Goal: Task Accomplishment & Management: Complete application form

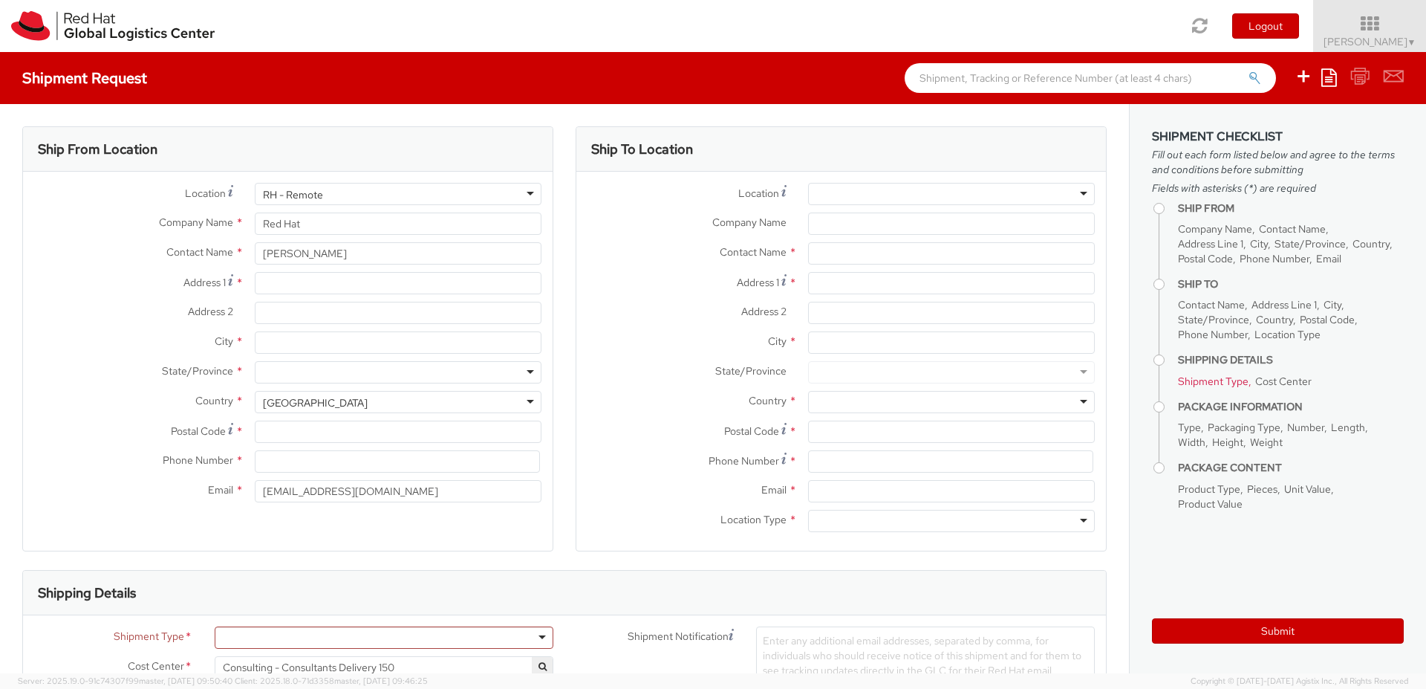
select select
click at [876, 224] on input "Company Name *" at bounding box center [951, 223] width 287 height 22
click at [842, 260] on input "text" at bounding box center [951, 253] width 287 height 22
click at [838, 285] on input "Address 1 *" at bounding box center [951, 283] width 287 height 22
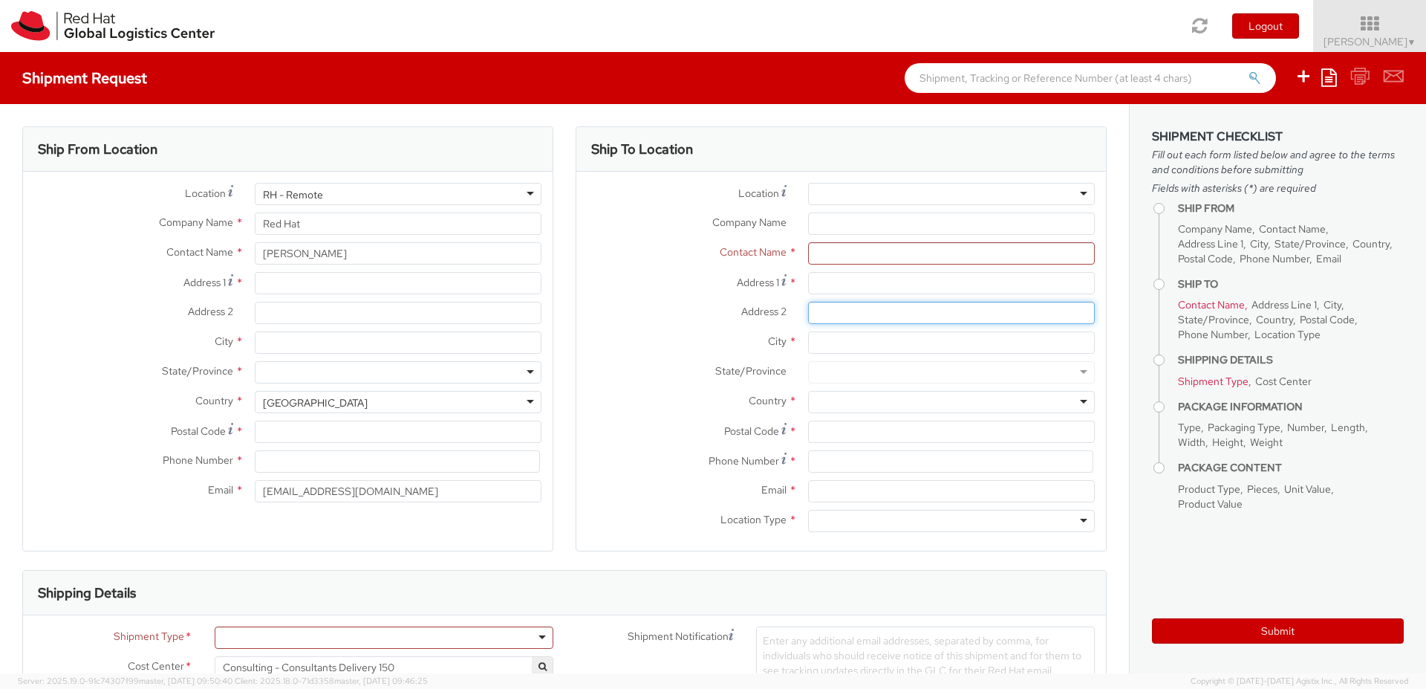
click at [835, 310] on input "Address 2 *" at bounding box center [951, 313] width 287 height 22
click at [830, 345] on input "City *" at bounding box center [951, 342] width 287 height 22
click at [830, 372] on div at bounding box center [951, 372] width 287 height 22
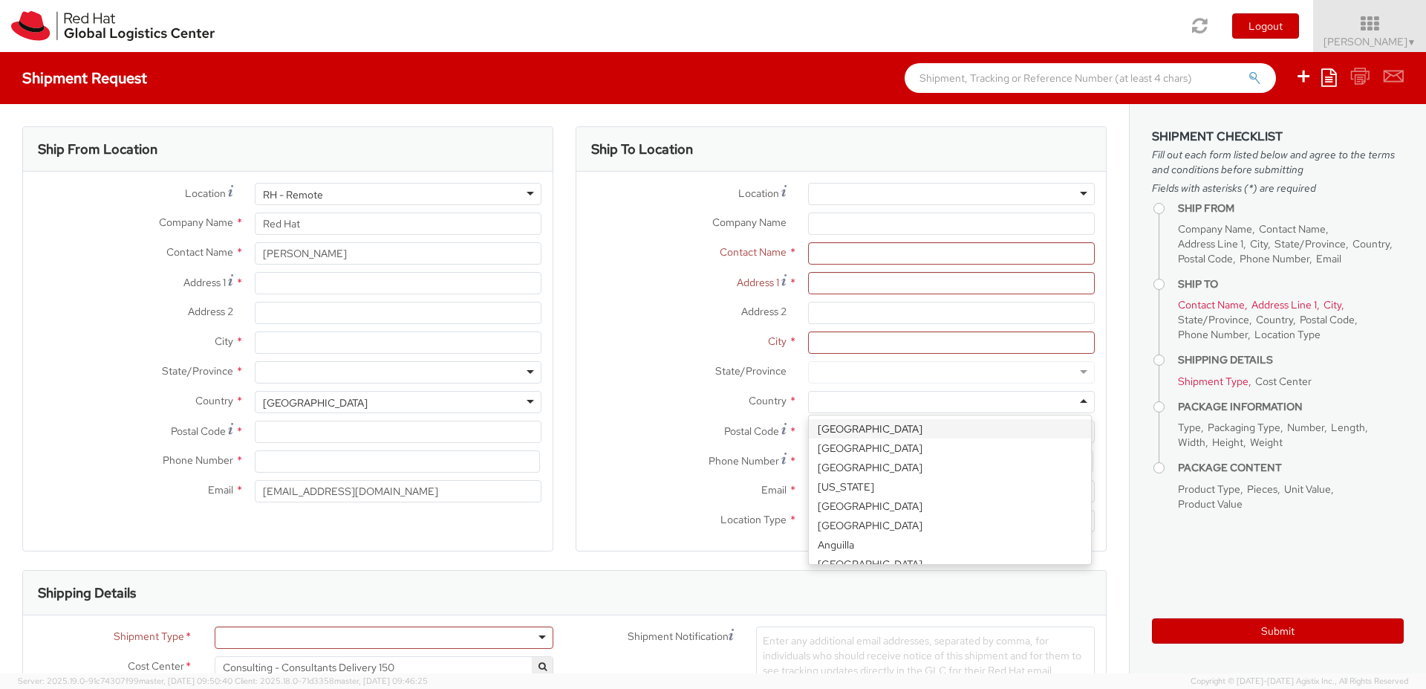
click at [828, 401] on div at bounding box center [951, 402] width 287 height 22
type input "den"
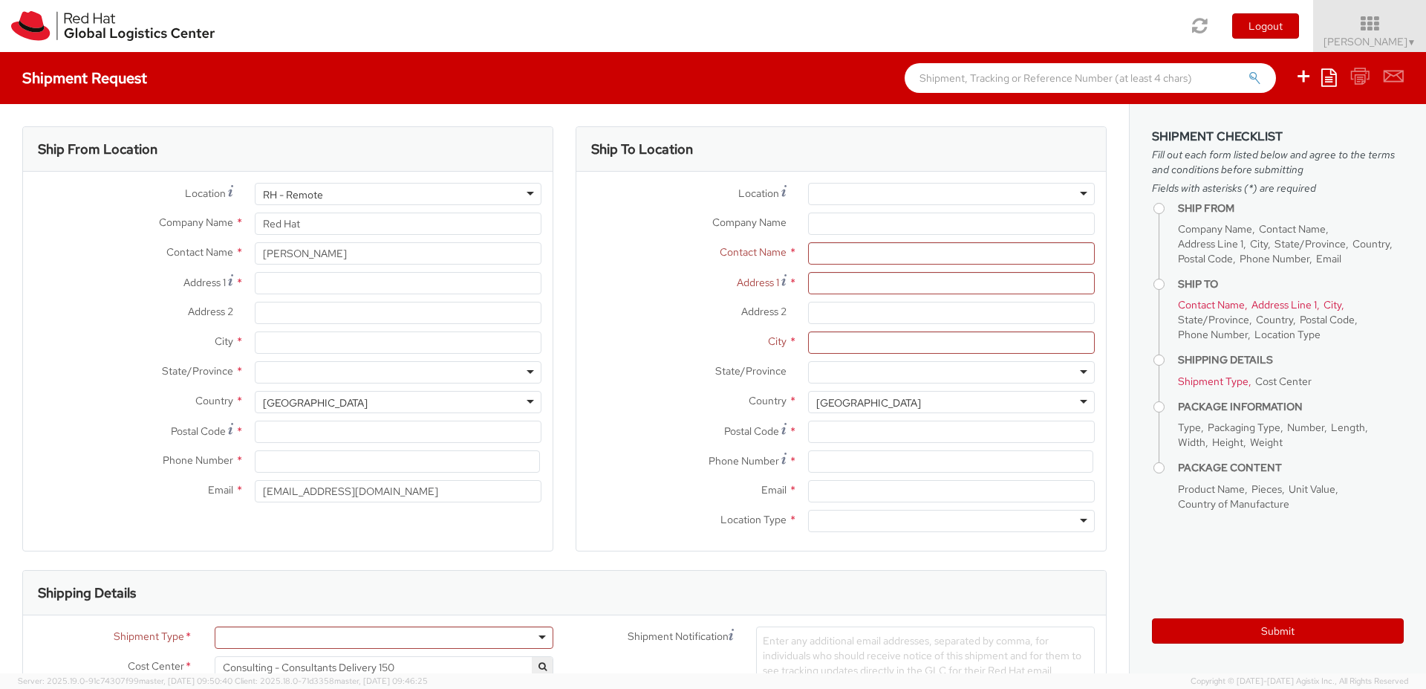
click at [862, 404] on div "[GEOGRAPHIC_DATA]" at bounding box center [951, 402] width 287 height 22
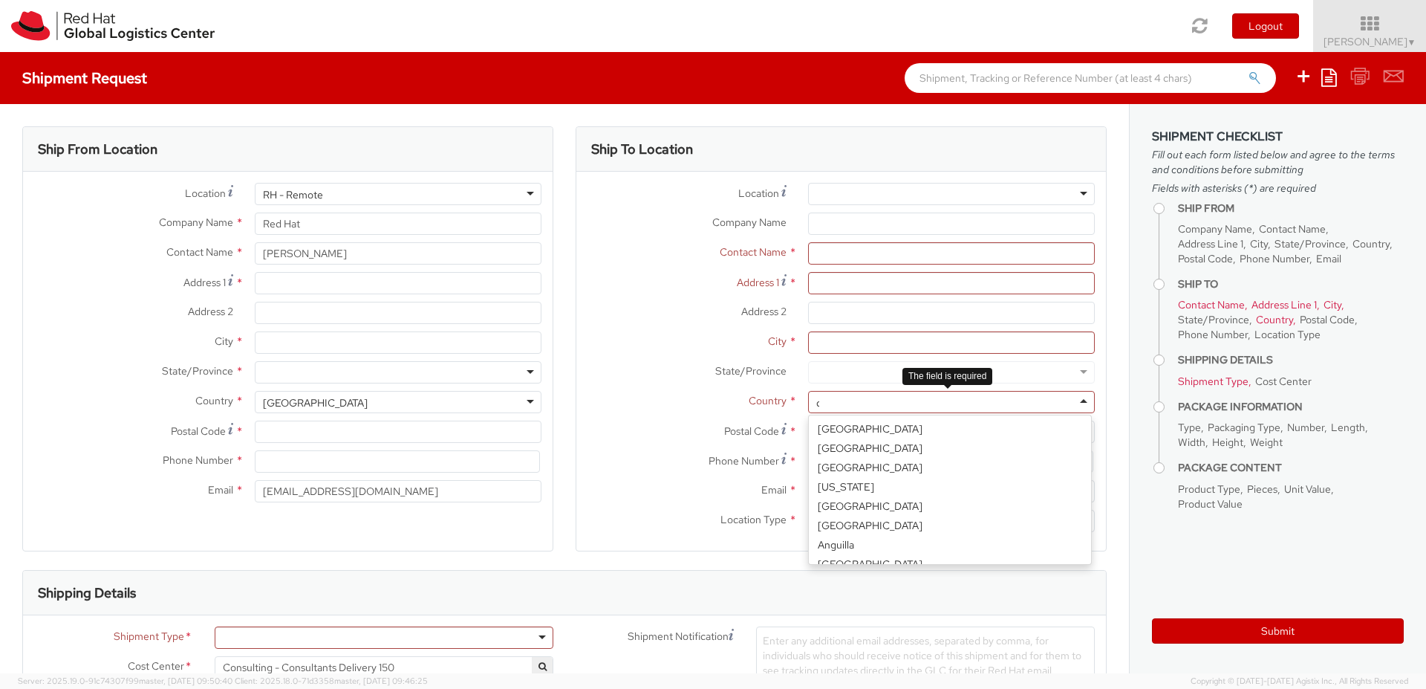
scroll to position [197, 0]
type input "den"
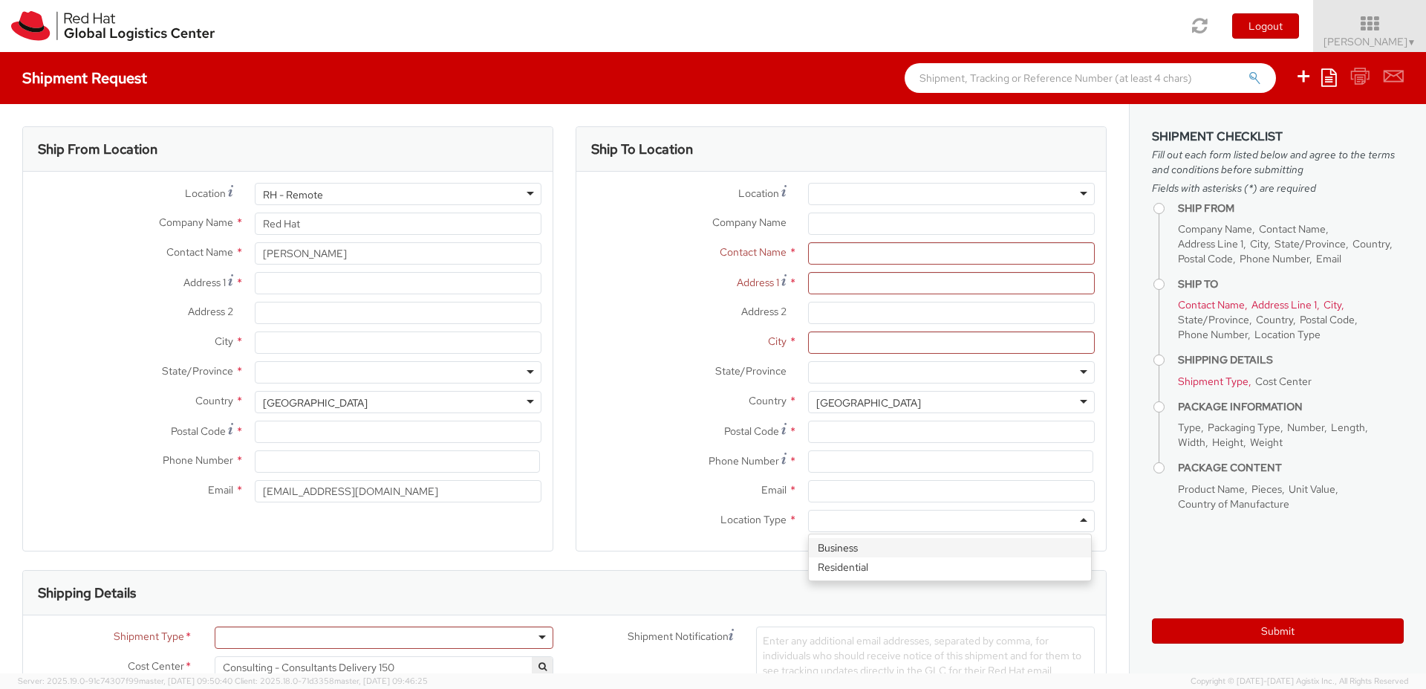
click at [897, 524] on div at bounding box center [951, 521] width 287 height 22
click at [602, 389] on div "State/Province * [GEOGRAPHIC_DATA] Region [GEOGRAPHIC_DATA] [GEOGRAPHIC_DATA] […" at bounding box center [841, 376] width 530 height 30
click at [868, 346] on input "City *" at bounding box center [951, 342] width 287 height 22
type input "K"
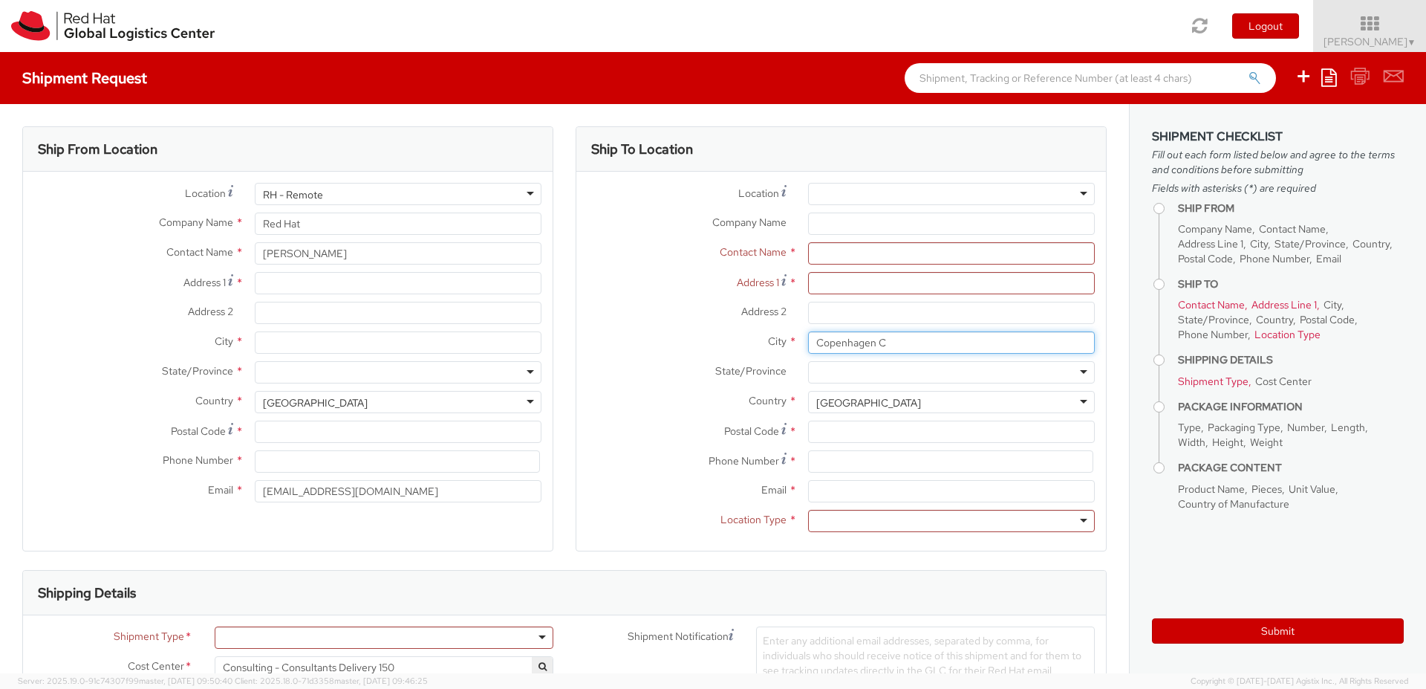
type input "Copenhagen C"
click at [678, 334] on label "City *" at bounding box center [686, 340] width 221 height 19
click at [808, 334] on input "Copenhagen C" at bounding box center [951, 342] width 287 height 22
click at [825, 435] on input "Postal Code *" at bounding box center [951, 431] width 287 height 22
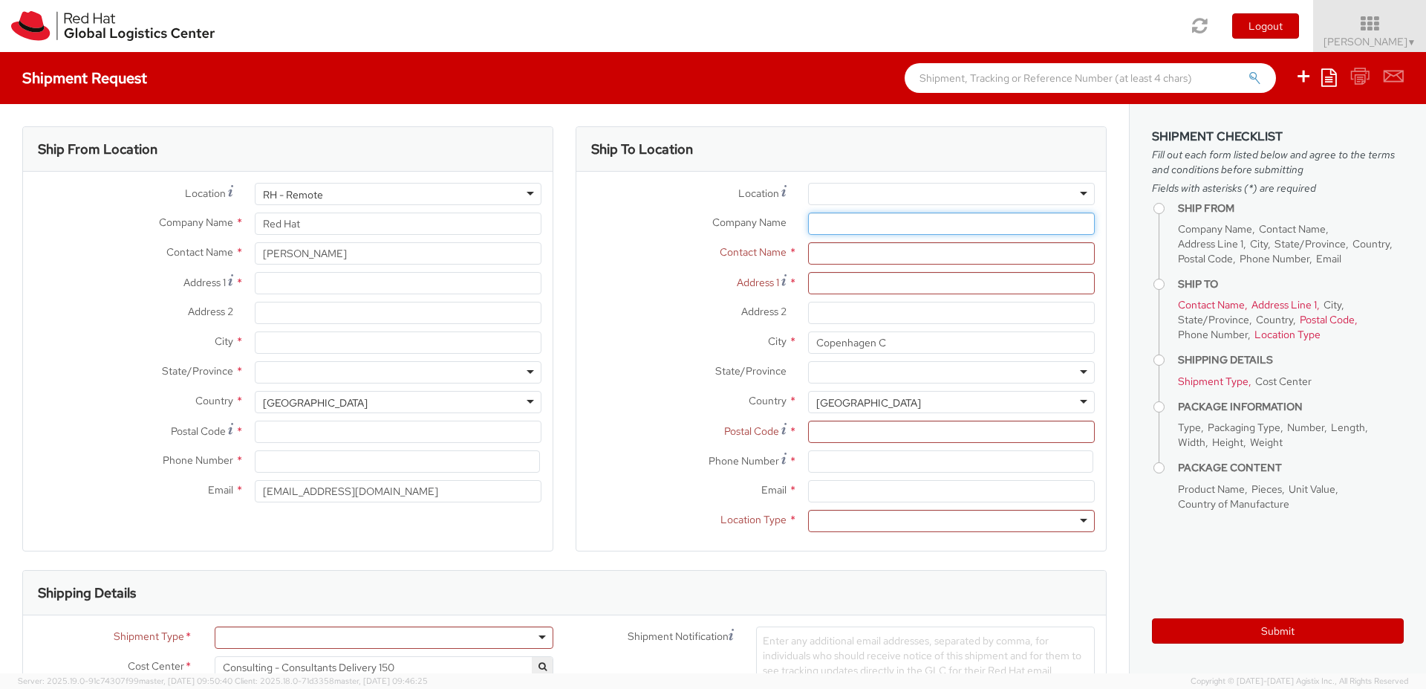
click at [833, 224] on input "Company Name *" at bounding box center [951, 223] width 287 height 22
type input "N"
click at [829, 437] on input "Postal Code *" at bounding box center [951, 431] width 287 height 22
click at [825, 464] on input at bounding box center [950, 461] width 285 height 22
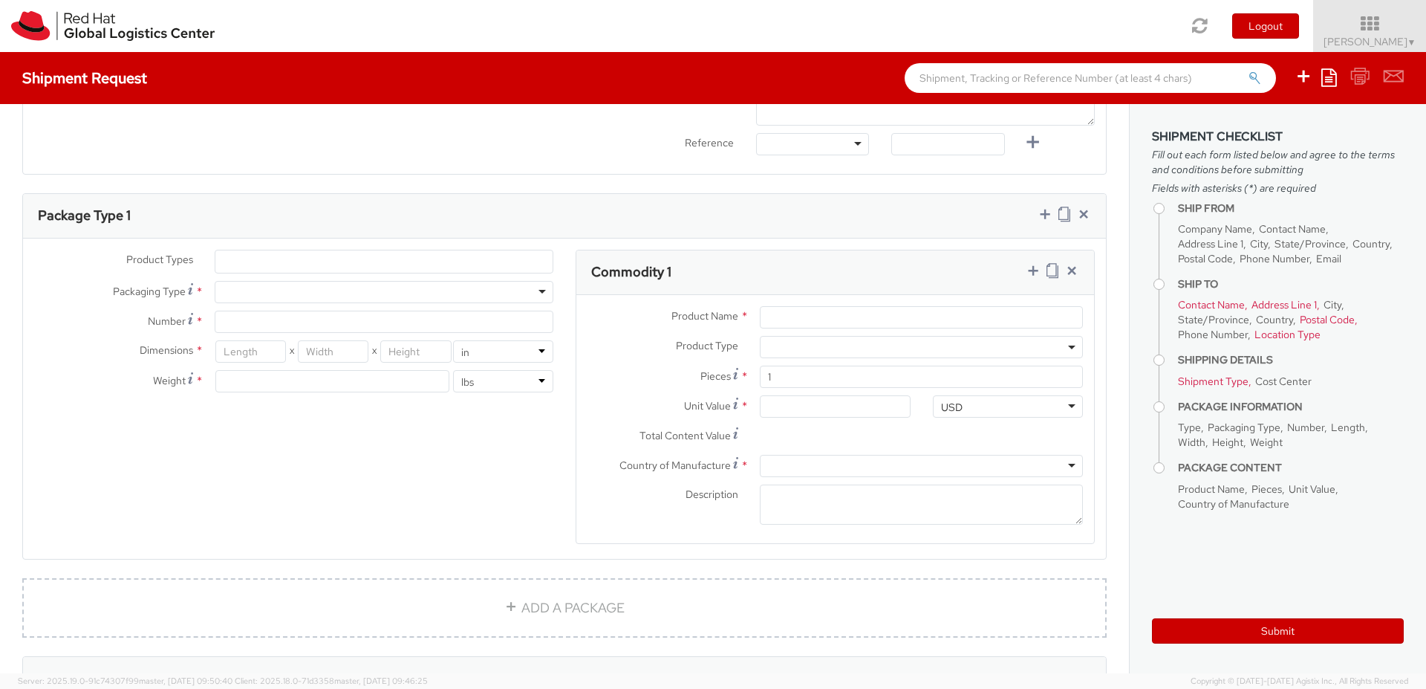
scroll to position [644, 0]
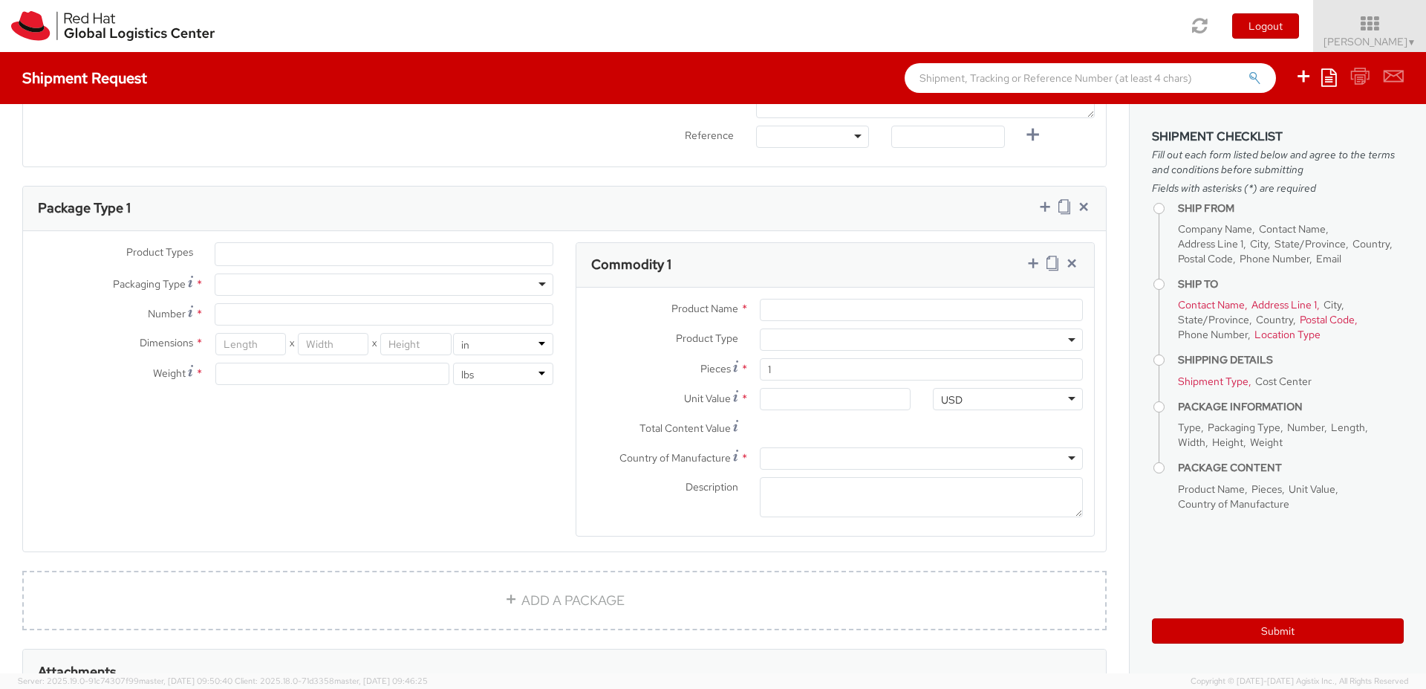
click at [399, 286] on div at bounding box center [384, 284] width 339 height 22
click at [417, 286] on div "Your Packaging" at bounding box center [384, 284] width 339 height 22
click at [305, 330] on div "Product Types * Documents Docking Station Laptop Monitor Other Hardware Server …" at bounding box center [294, 320] width 542 height 157
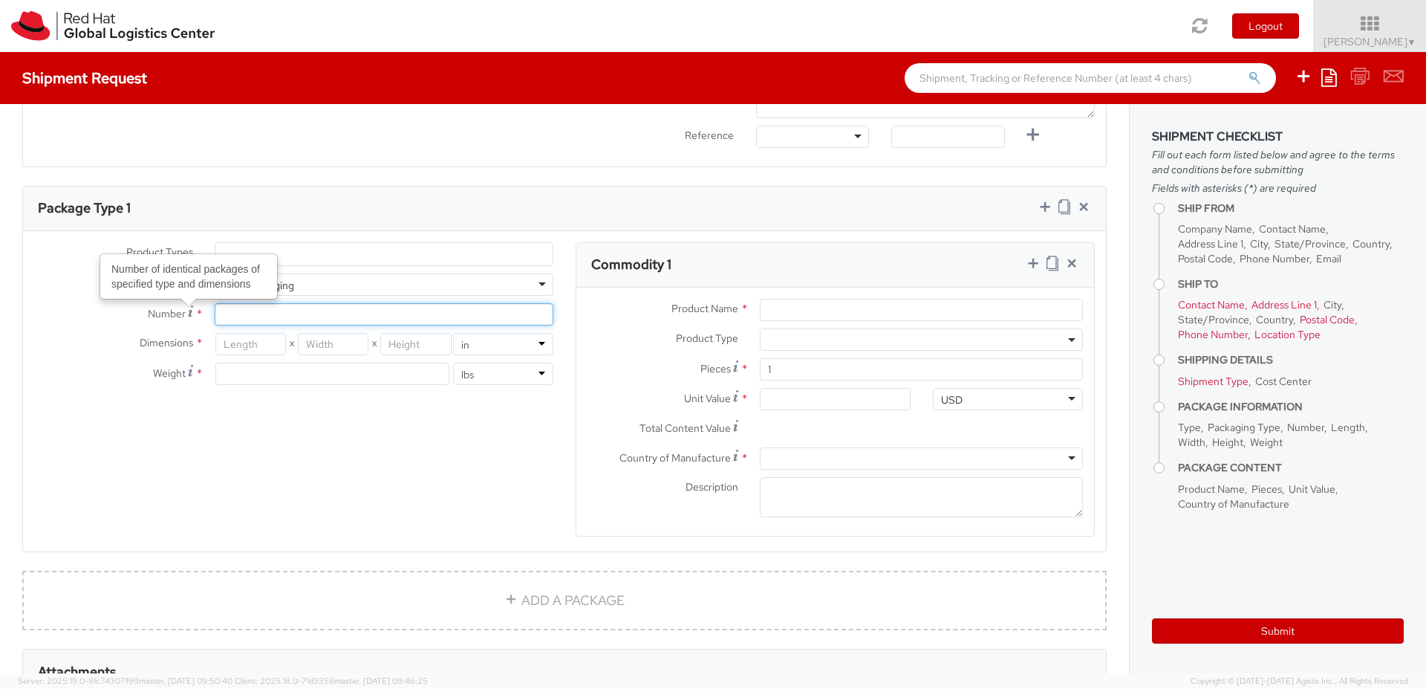
click at [235, 315] on input "Number Number of identical packages of specified type and dimensions *" at bounding box center [384, 314] width 339 height 22
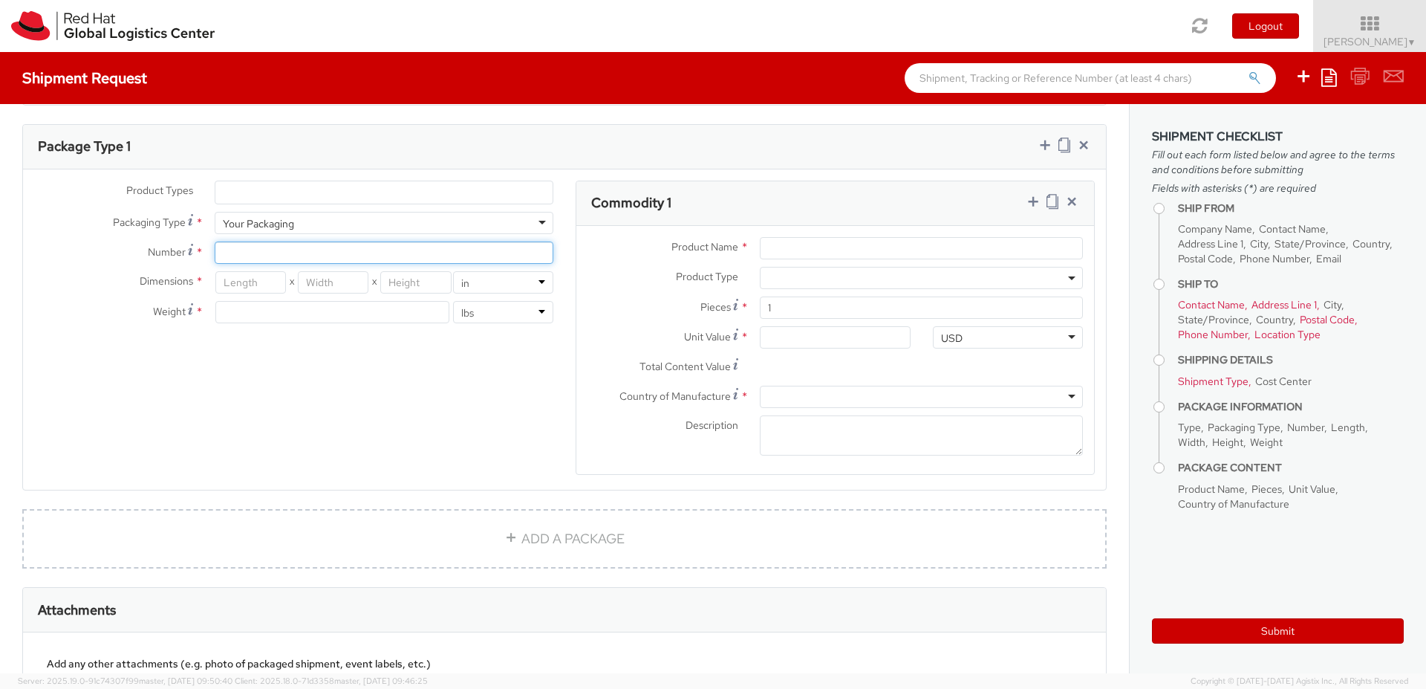
scroll to position [678, 0]
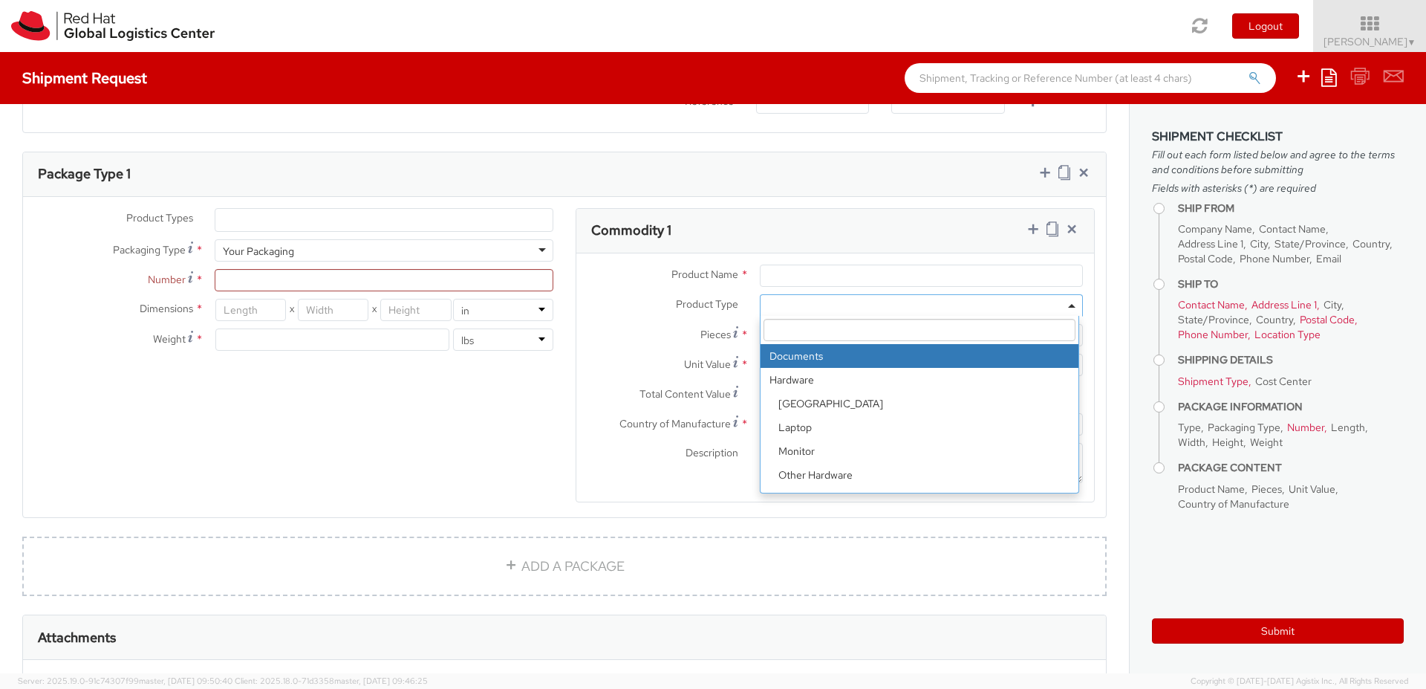
click at [819, 305] on span at bounding box center [921, 305] width 323 height 22
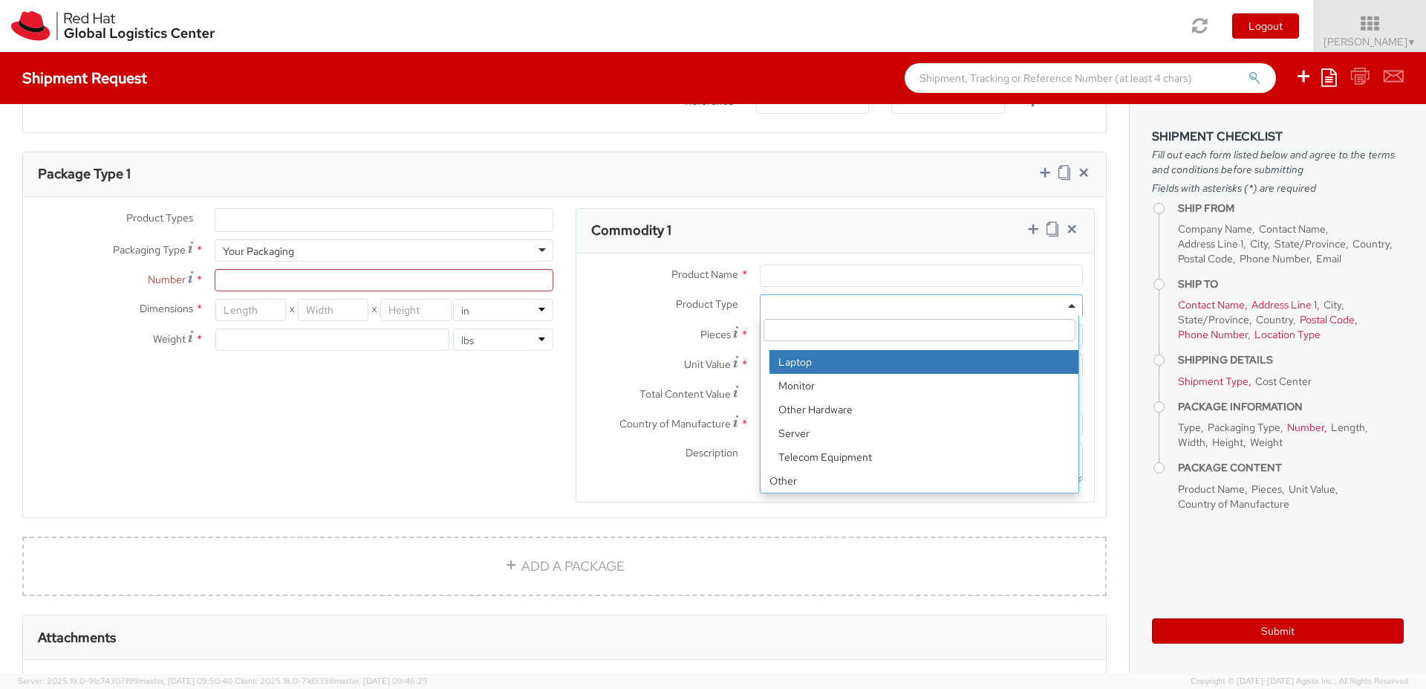
scroll to position [0, 0]
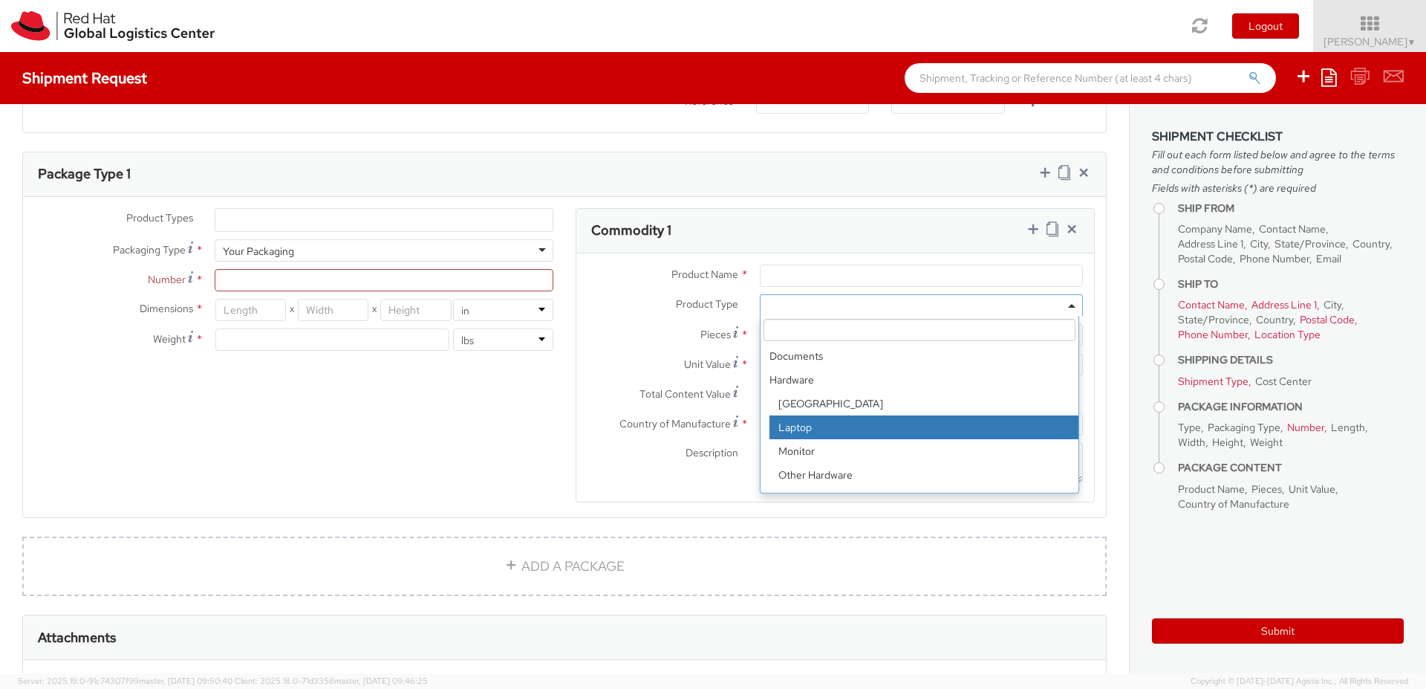
select select "LAPTOP"
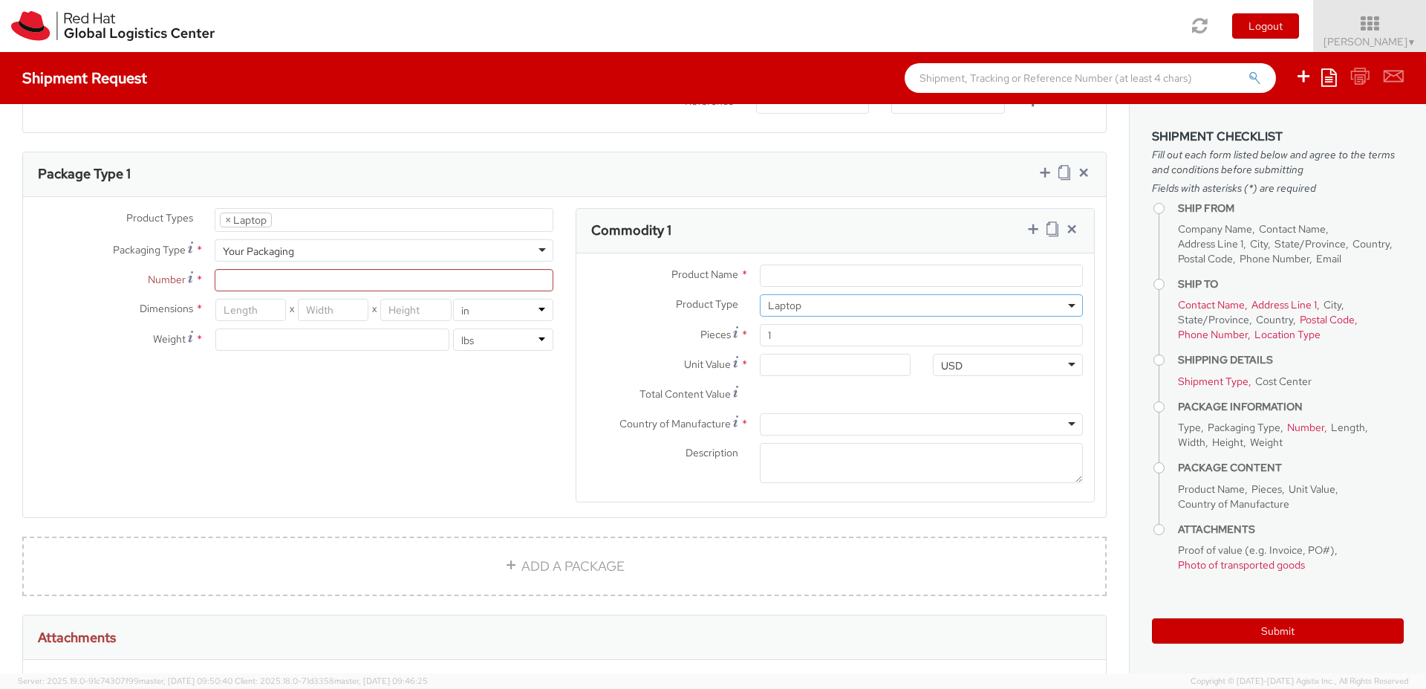
scroll to position [42, 0]
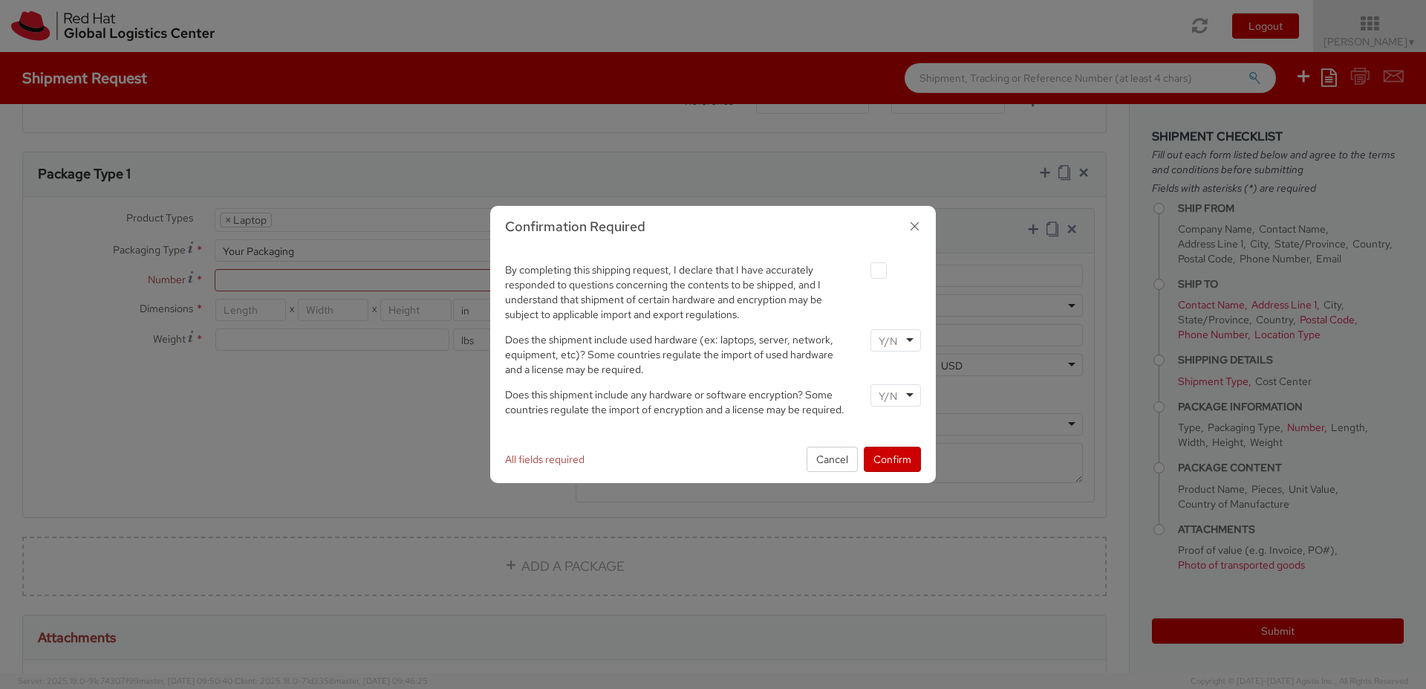
click at [913, 230] on icon "button" at bounding box center [915, 226] width 22 height 22
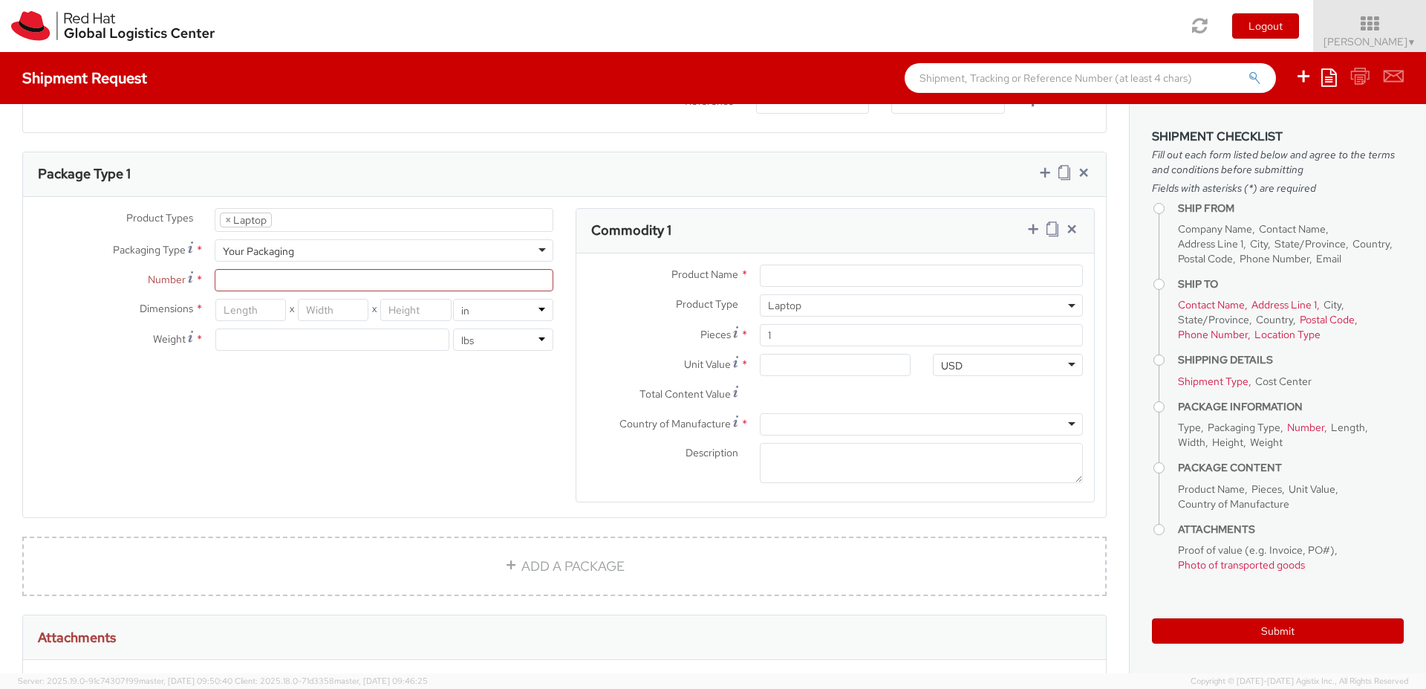
scroll to position [0, 0]
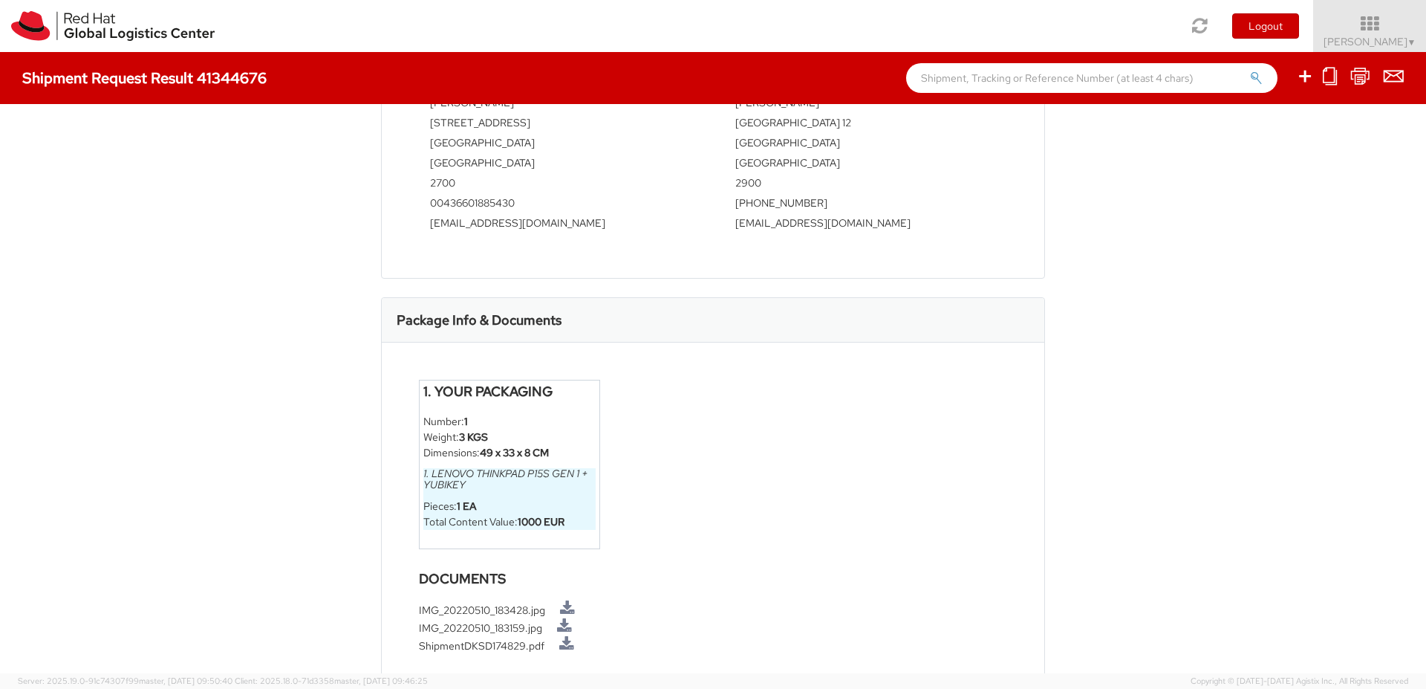
scroll to position [741, 0]
